Goal: Transaction & Acquisition: Purchase product/service

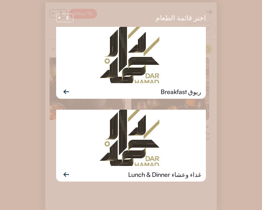
click at [184, 153] on img at bounding box center [131, 138] width 150 height 56
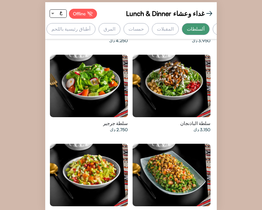
scroll to position [339, 0]
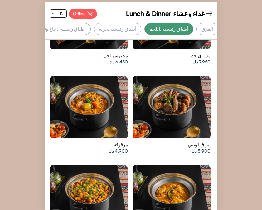
click at [141, 27] on div "أطباق رئيسية بحرية" at bounding box center [117, 29] width 47 height 12
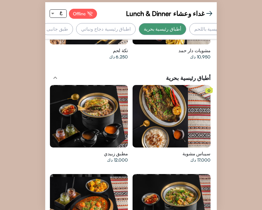
click at [136, 27] on div "اطباق رئيسية دجاج ونباتي" at bounding box center [106, 29] width 60 height 12
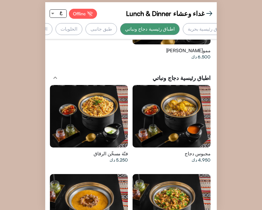
click at [117, 32] on div "طبق جانبى" at bounding box center [102, 29] width 32 height 12
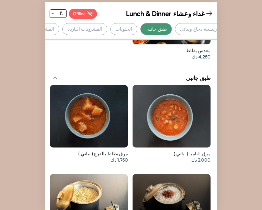
click at [137, 28] on div "الحلويات" at bounding box center [124, 29] width 27 height 12
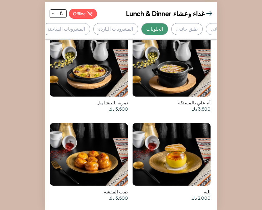
click at [138, 23] on div "المشروبات الباردة" at bounding box center [115, 29] width 45 height 12
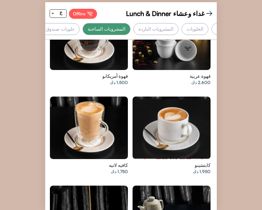
click at [80, 30] on div "حلويات صندوق دار حمد" at bounding box center [52, 29] width 55 height 12
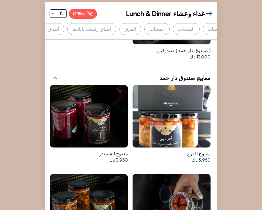
click at [170, 27] on div "حمسات" at bounding box center [158, 29] width 26 height 12
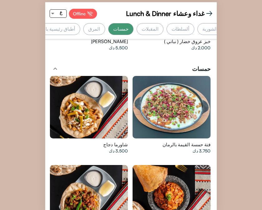
click at [80, 27] on div "أطباق رئيسية باللحم" at bounding box center [55, 29] width 49 height 12
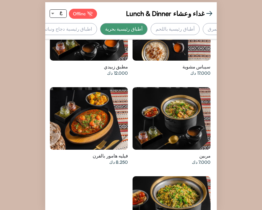
click at [200, 27] on div "أطباق رئيسية باللحم" at bounding box center [175, 29] width 49 height 12
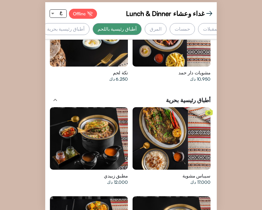
click at [167, 28] on div "المرق" at bounding box center [156, 29] width 22 height 12
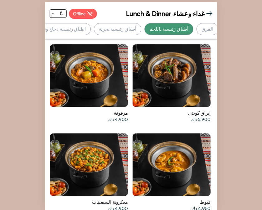
click at [105, 136] on div at bounding box center [89, 164] width 78 height 62
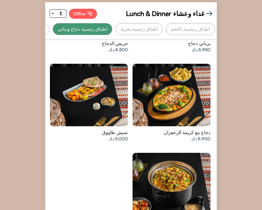
click at [163, 28] on div "أطباق رئيسية بحرية" at bounding box center [139, 29] width 47 height 12
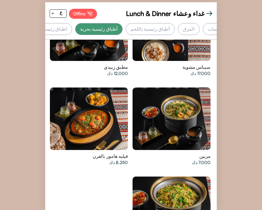
click at [170, 27] on div "أطباق رئيسية باللحم" at bounding box center [150, 29] width 49 height 12
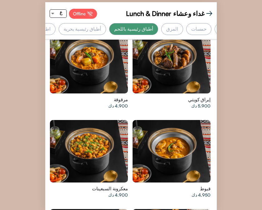
click at [183, 26] on div "المرق" at bounding box center [172, 29] width 22 height 12
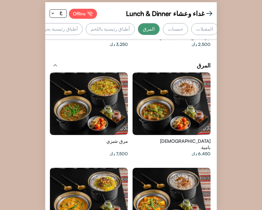
click at [188, 30] on div "حمسات" at bounding box center [176, 29] width 26 height 12
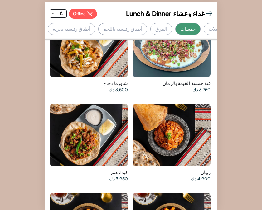
click at [176, 118] on div at bounding box center [172, 135] width 78 height 62
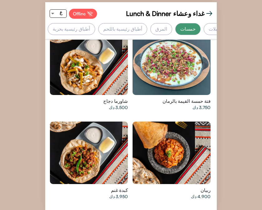
scroll to position [0, -108]
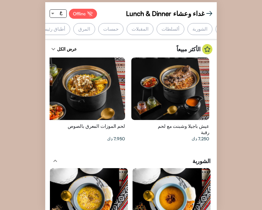
click at [177, 29] on div "ألسلطات" at bounding box center [171, 29] width 28 height 12
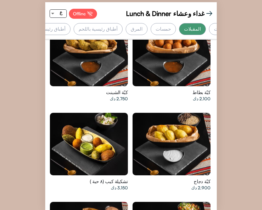
click at [175, 29] on div "حمسات" at bounding box center [164, 29] width 26 height 12
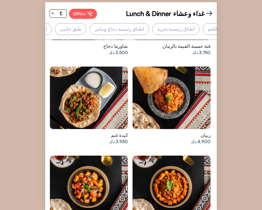
click at [86, 26] on div "طبق جانبى" at bounding box center [71, 29] width 32 height 12
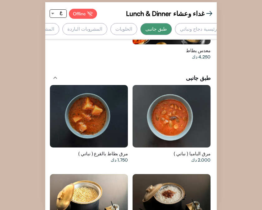
click at [107, 32] on div "المشروبات الباردة" at bounding box center [84, 29] width 45 height 12
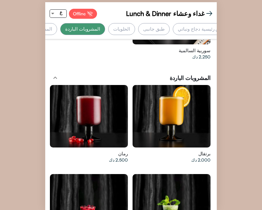
click at [135, 31] on div "الحلويات" at bounding box center [121, 29] width 27 height 12
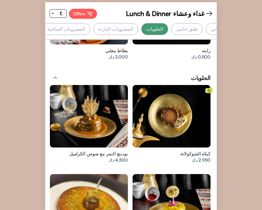
click at [168, 28] on div "الحلويات" at bounding box center [154, 29] width 27 height 12
click at [138, 30] on div "المشروبات الباردة" at bounding box center [115, 29] width 45 height 12
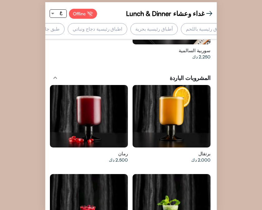
click at [65, 32] on div "طبق جانبى" at bounding box center [49, 29] width 32 height 12
